Goal: Task Accomplishment & Management: Complete application form

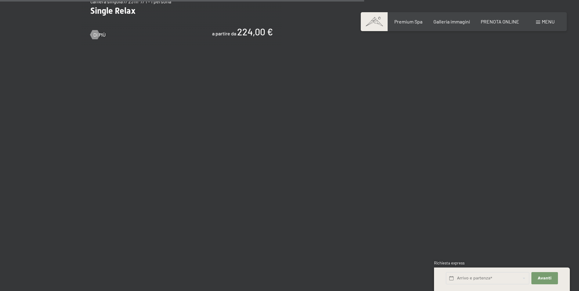
scroll to position [1190, 0]
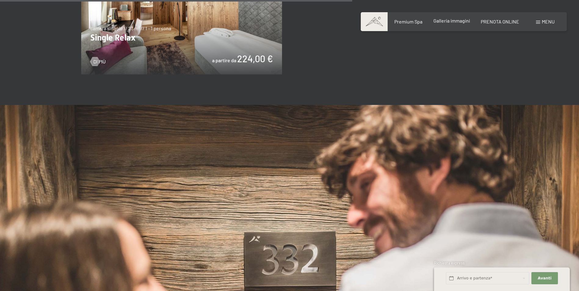
click at [447, 20] on span "Galleria immagini" at bounding box center [451, 21] width 37 height 6
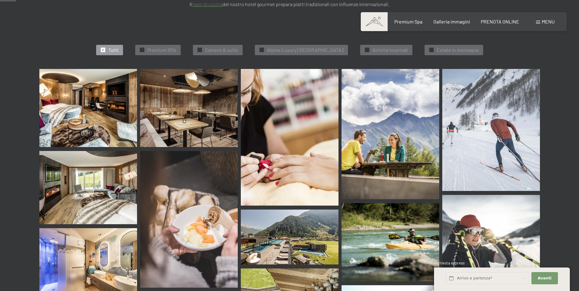
scroll to position [214, 0]
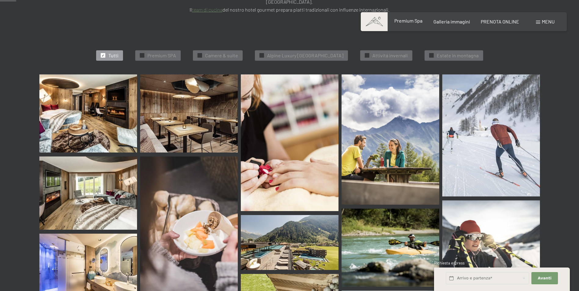
click at [412, 20] on span "Premium Spa" at bounding box center [408, 21] width 28 height 6
click at [408, 20] on span "Premium Spa" at bounding box center [408, 21] width 28 height 6
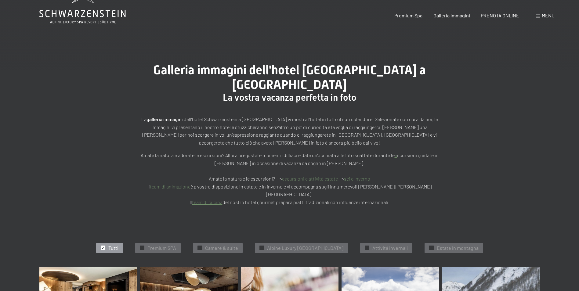
scroll to position [0, 0]
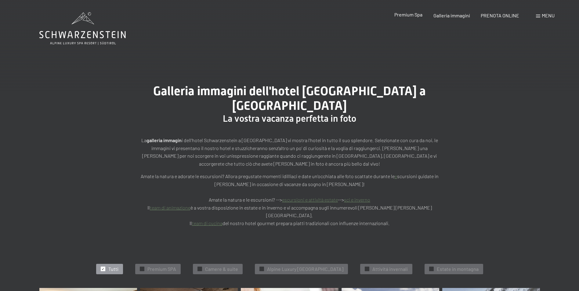
click at [405, 13] on span "Premium Spa" at bounding box center [408, 15] width 28 height 6
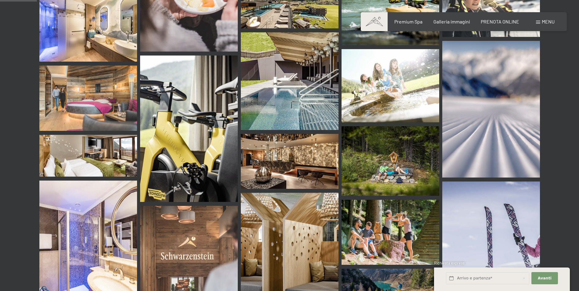
scroll to position [534, 0]
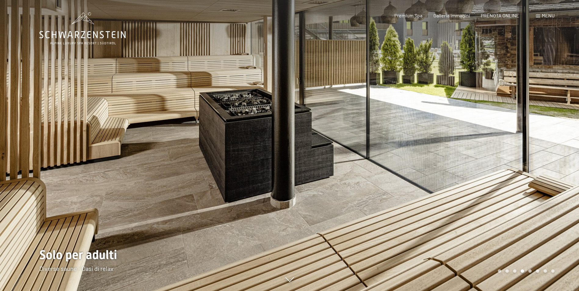
click at [544, 15] on span "Menu" at bounding box center [548, 16] width 13 height 6
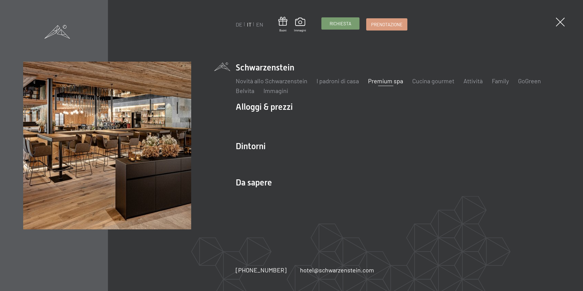
click at [341, 21] on span "Richiesta" at bounding box center [341, 23] width 22 height 6
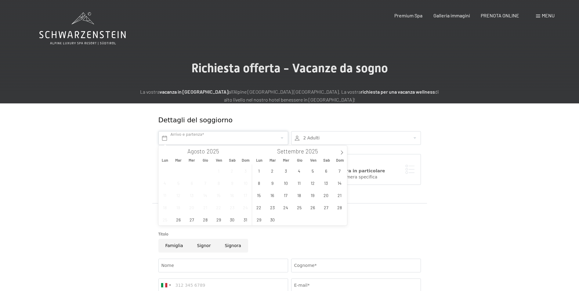
click at [192, 137] on input "text" at bounding box center [223, 138] width 130 height 14
click at [342, 152] on icon at bounding box center [342, 152] width 4 height 4
click at [311, 172] on span "3" at bounding box center [313, 171] width 12 height 12
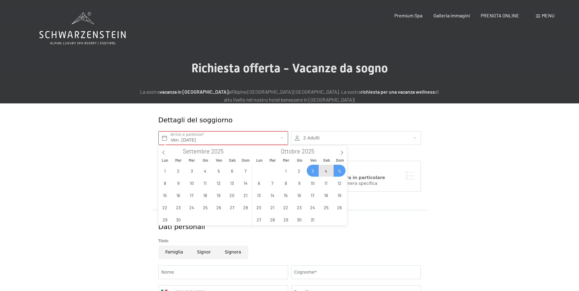
click at [336, 171] on span "5" at bounding box center [339, 171] width 12 height 12
type input "Ven. 03/10/2025 - Dom. 05/10/2025"
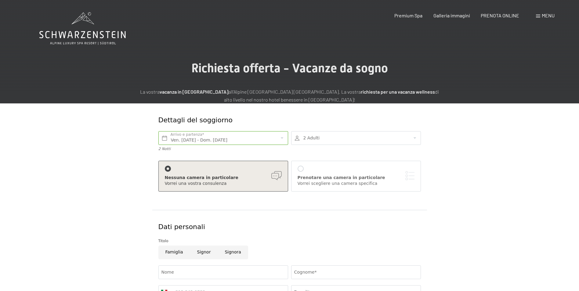
click at [414, 139] on div at bounding box center [356, 138] width 130 height 14
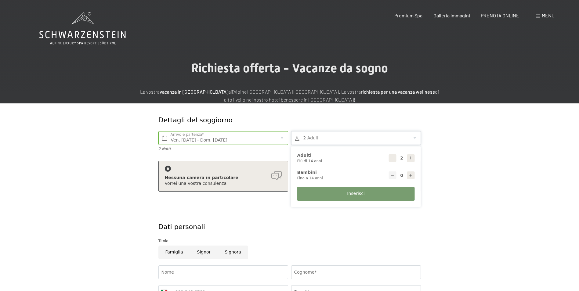
click at [411, 157] on icon at bounding box center [411, 158] width 4 height 4
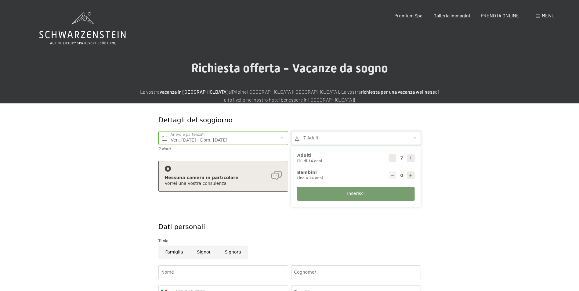
click at [411, 157] on icon at bounding box center [411, 158] width 4 height 4
type input "8"
click at [358, 194] on span "Inserisci" at bounding box center [355, 194] width 17 height 6
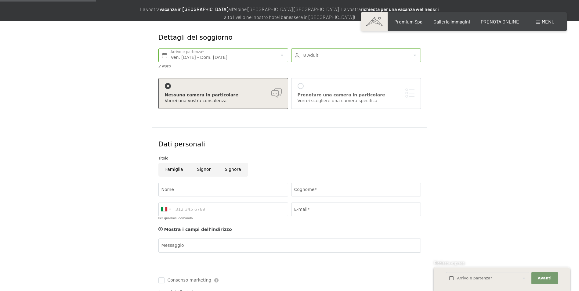
scroll to position [92, 0]
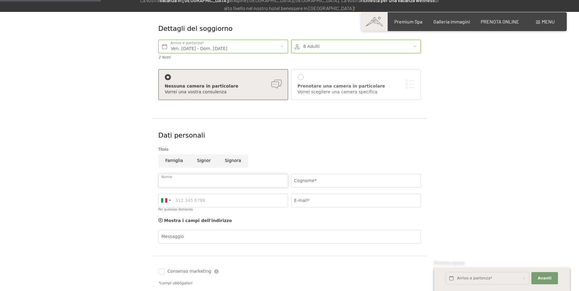
click at [194, 180] on input "Nome" at bounding box center [223, 181] width 130 height 14
type input "MAURO"
type input "ARMANO"
type input "3286248450"
type input "cf_snc@alice.it"
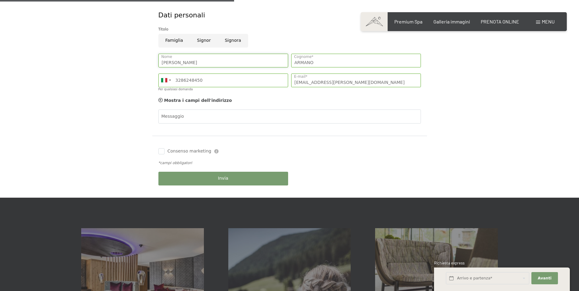
scroll to position [214, 0]
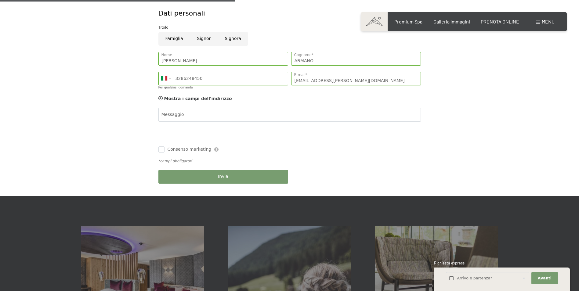
click at [164, 149] on label "Consenso marketing" at bounding box center [187, 149] width 47 height 6
click at [164, 149] on input "Consenso marketing" at bounding box center [161, 149] width 6 height 6
click at [163, 150] on input "Consenso marketing" at bounding box center [161, 149] width 6 height 6
checkbox input "true"
click at [206, 175] on button "Invia" at bounding box center [223, 177] width 130 height 14
